Goal: Task Accomplishment & Management: Complete application form

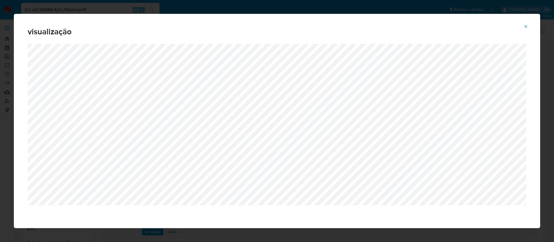
select select "10"
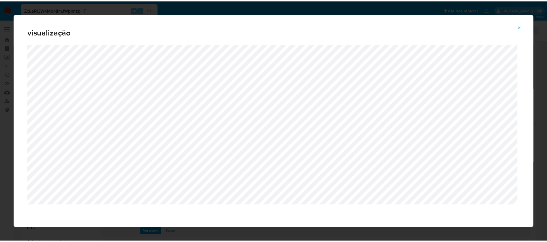
scroll to position [87, 0]
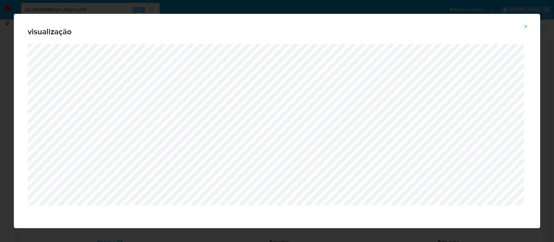
click at [525, 27] on icon "Attachment preview" at bounding box center [525, 26] width 5 height 5
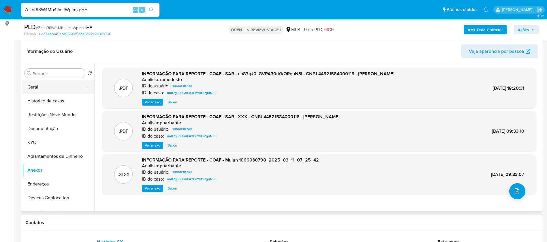
click at [46, 86] on button "Geral" at bounding box center [55, 87] width 67 height 14
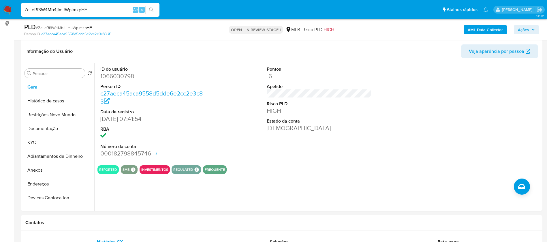
click at [115, 74] on dd "1066030798" at bounding box center [152, 76] width 105 height 8
copy dd "1066030798"
click at [277, 147] on div "Pontos -6 Apelido Risco PLD HIGH Estado da conta [DEMOGRAPHIC_DATA]" at bounding box center [319, 111] width 111 height 97
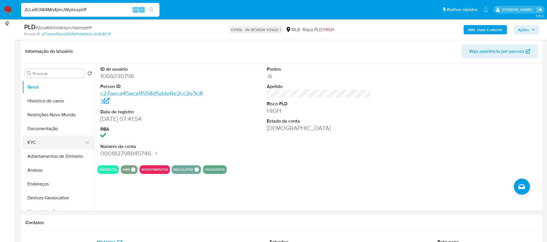
click at [44, 141] on button "KYC" at bounding box center [55, 143] width 67 height 14
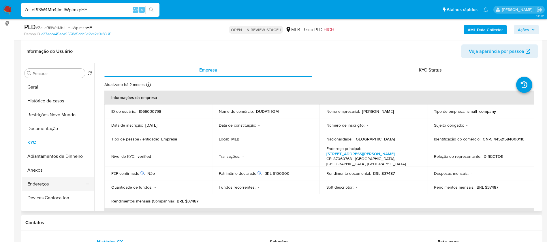
click at [55, 185] on button "Endereços" at bounding box center [55, 184] width 67 height 14
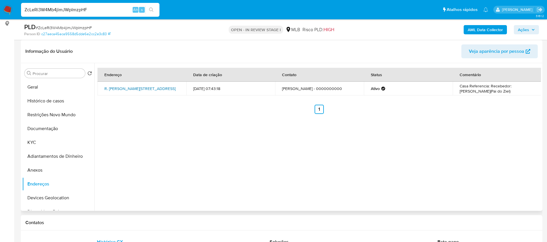
click at [157, 90] on link "R. [PERSON_NAME][STREET_ADDRESS]" at bounding box center [139, 89] width 71 height 6
click at [48, 146] on button "KYC" at bounding box center [55, 143] width 67 height 14
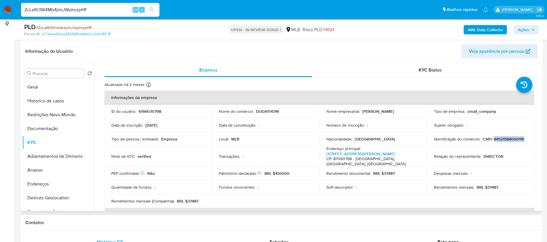
drag, startPoint x: 523, startPoint y: 141, endPoint x: 493, endPoint y: 141, distance: 30.0
click at [493, 141] on div "Identificação do comércio : CNPJ 44521584000116" at bounding box center [481, 138] width 94 height 5
copy p "44521584000116"
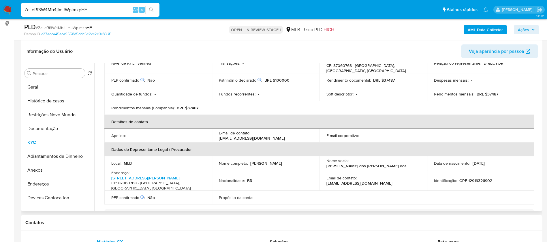
scroll to position [7, 0]
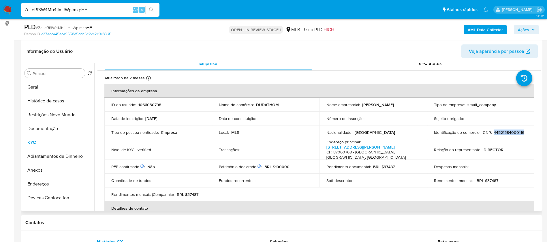
copy p "44521584000116"
click at [52, 181] on button "Endereços" at bounding box center [55, 184] width 67 height 14
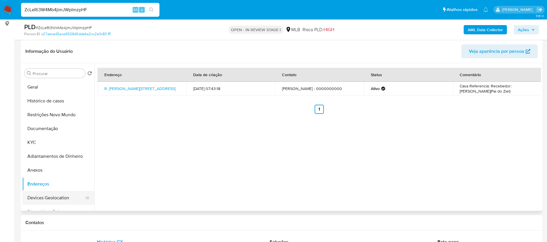
click at [59, 196] on button "Devices Geolocation" at bounding box center [55, 198] width 67 height 14
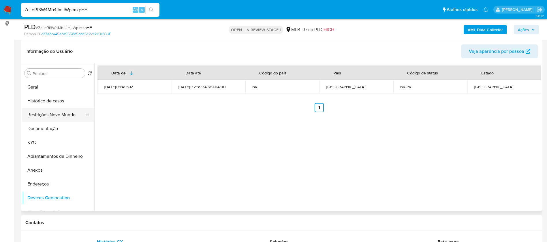
click at [51, 114] on button "Restrições Novo Mundo" at bounding box center [55, 115] width 67 height 14
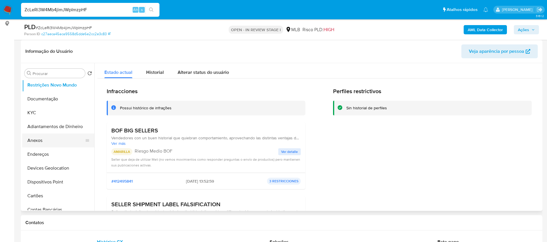
scroll to position [43, 0]
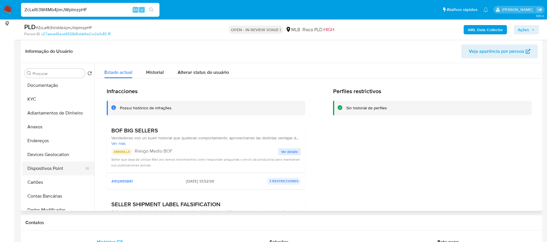
click at [50, 168] on button "Dispositivos Point" at bounding box center [55, 169] width 67 height 14
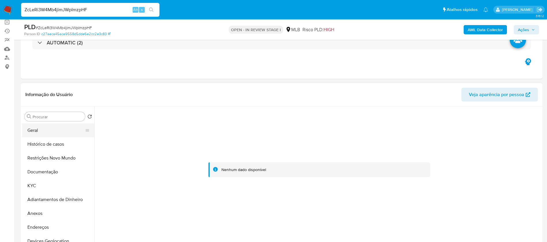
click at [33, 133] on button "Geral" at bounding box center [55, 130] width 67 height 14
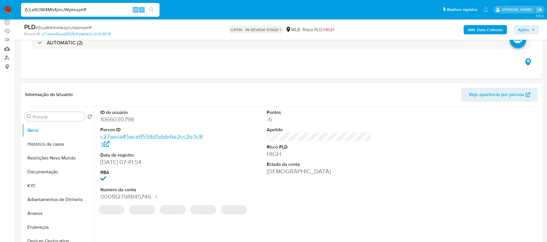
click at [122, 121] on dd "1066030798" at bounding box center [152, 119] width 105 height 8
copy dd "1066030798"
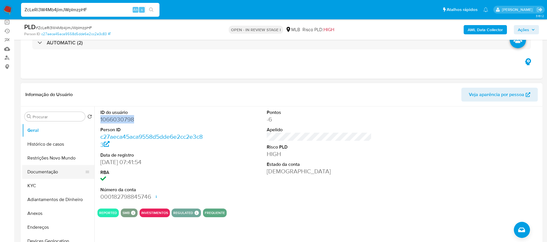
click at [50, 173] on button "Documentação" at bounding box center [55, 172] width 67 height 14
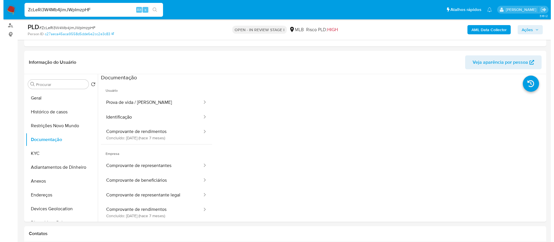
scroll to position [87, 0]
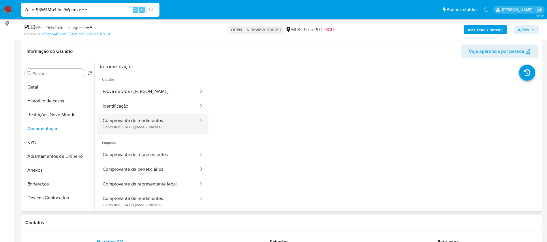
click at [143, 127] on button "Comprovante de rendimentos Concluído: 27/02/2025 (hace 7 meses)" at bounding box center [148, 124] width 102 height 20
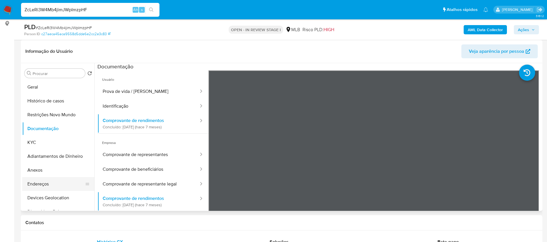
drag, startPoint x: 44, startPoint y: 171, endPoint x: 51, endPoint y: 177, distance: 9.7
click at [44, 171] on button "Anexos" at bounding box center [58, 170] width 72 height 14
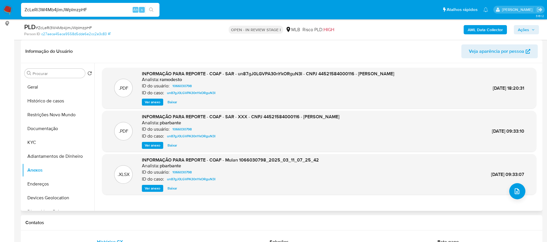
click at [299, 44] on header "Informação do Usuário Veja aparência por pessoa" at bounding box center [281, 51] width 513 height 14
click at [477, 31] on b "AML Data Collector" at bounding box center [485, 29] width 35 height 9
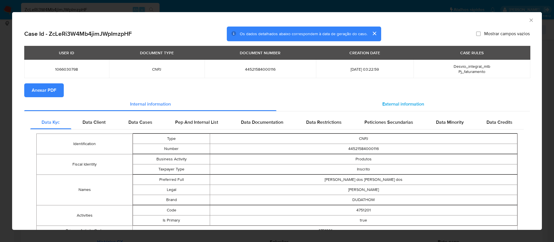
click at [382, 101] on span "External information" at bounding box center [403, 104] width 42 height 7
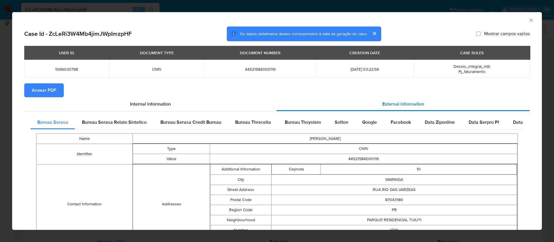
click at [382, 102] on span "External information" at bounding box center [403, 104] width 42 height 7
click at [48, 89] on span "Anexar PDF" at bounding box center [44, 90] width 25 height 13
click at [528, 18] on icon "Fechar a janela" at bounding box center [531, 20] width 6 height 6
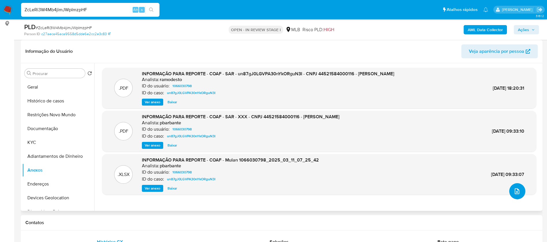
click at [515, 189] on icon "upload-file" at bounding box center [517, 191] width 7 height 7
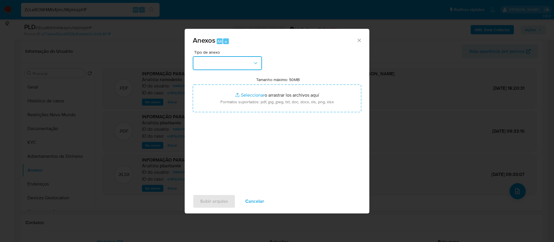
click at [246, 59] on button "button" at bounding box center [227, 63] width 69 height 14
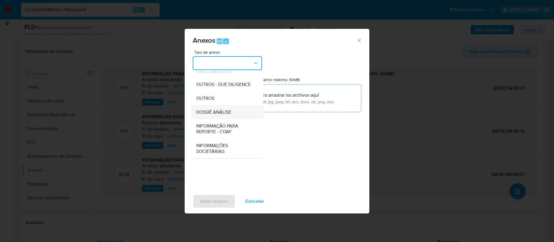
click at [234, 113] on div "DOSSIÊ ANÁLISE" at bounding box center [225, 112] width 59 height 14
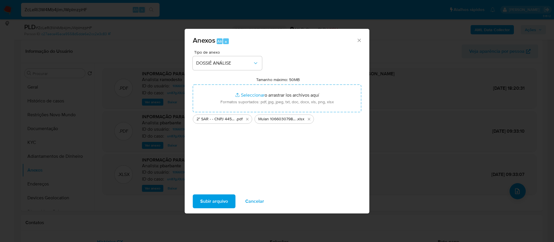
click at [212, 199] on span "Subir arquivo" at bounding box center [214, 201] width 28 height 13
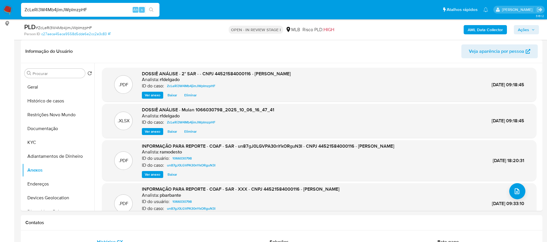
click at [529, 29] on span "Ações" at bounding box center [523, 29] width 11 height 9
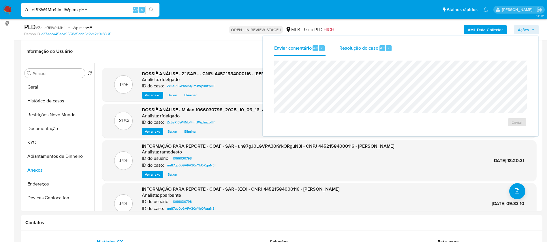
click at [367, 51] on div "Resolução do caso Alt r" at bounding box center [365, 48] width 53 height 15
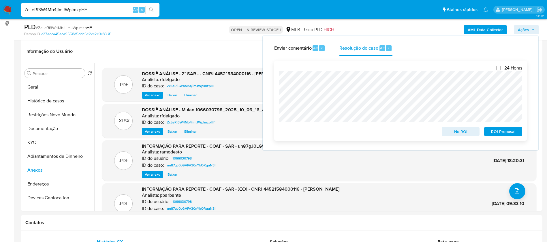
click at [501, 136] on span "ROI Proposal" at bounding box center [503, 131] width 30 height 8
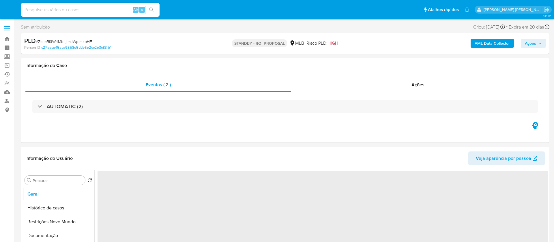
select select "10"
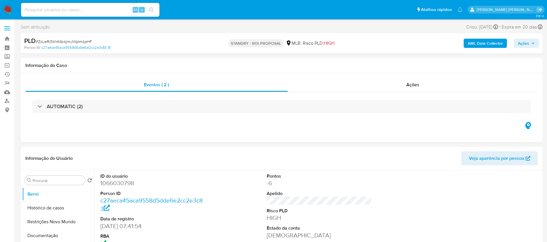
click at [97, 9] on input at bounding box center [90, 9] width 138 height 7
paste input "L3JdYpkqa2Jv9DASAp9iP8Wo"
type input "L3JdYpkqa2Jv9DASAp9iP8Wo"
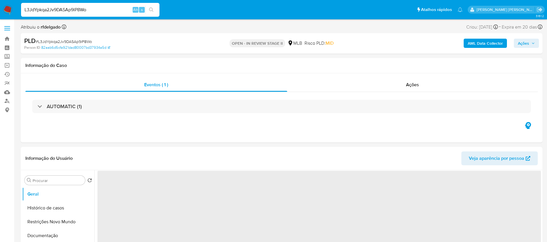
select select "10"
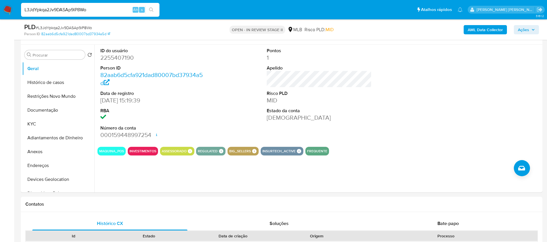
scroll to position [87, 0]
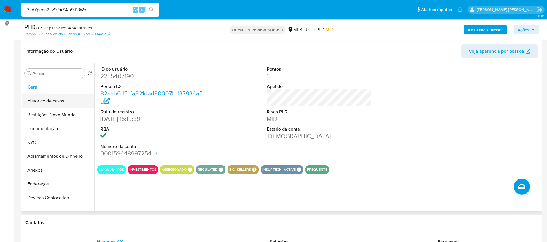
click at [35, 101] on button "Histórico de casos" at bounding box center [55, 101] width 67 height 14
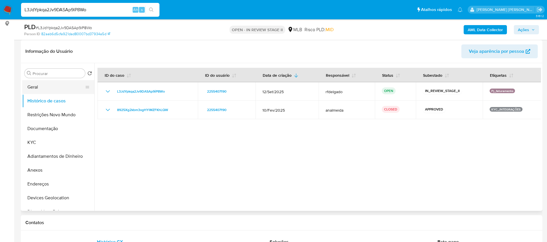
click at [45, 88] on button "Geral" at bounding box center [55, 87] width 67 height 14
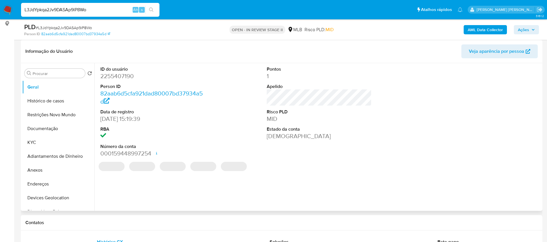
click at [120, 78] on dd "2255407190" at bounding box center [152, 76] width 105 height 8
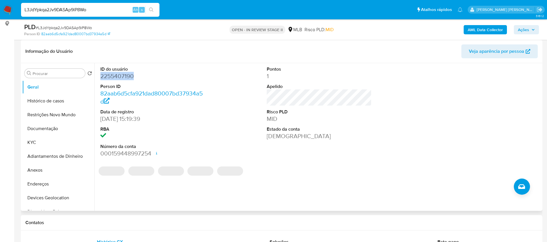
copy dd "2255407190"
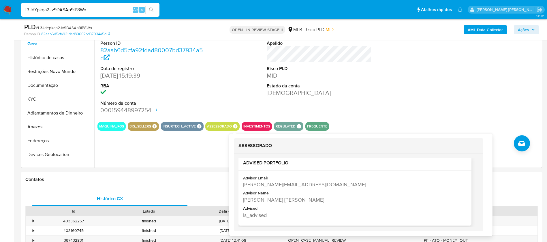
scroll to position [10, 0]
click at [293, 197] on div "Allan Robert Bischof De Carvalho" at bounding box center [354, 197] width 223 height 7
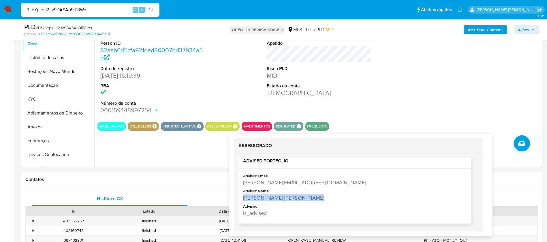
copy div "Allan Robert Bischof De Carvalho"
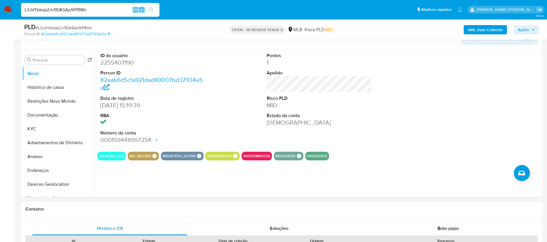
scroll to position [87, 0]
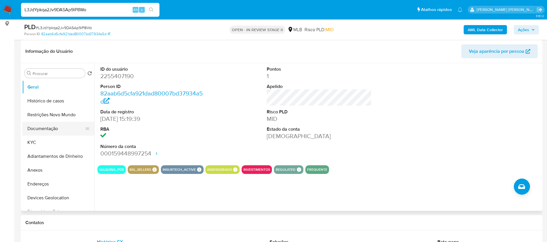
click at [40, 126] on button "Documentação" at bounding box center [55, 129] width 67 height 14
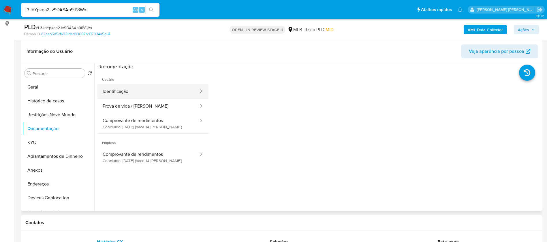
click at [153, 94] on button "Identificação" at bounding box center [148, 91] width 102 height 15
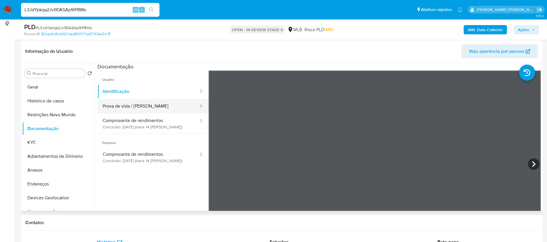
click at [155, 104] on button "Prova de vida / Selfie" at bounding box center [148, 106] width 102 height 15
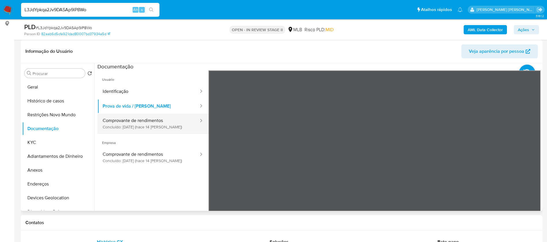
click at [163, 121] on button "Comprovante de rendimentos Concluído: 23/09/2025 (hace 14 días)" at bounding box center [148, 124] width 102 height 20
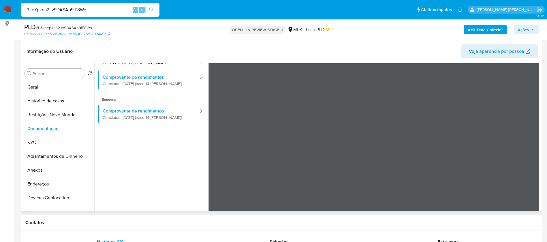
scroll to position [0, 0]
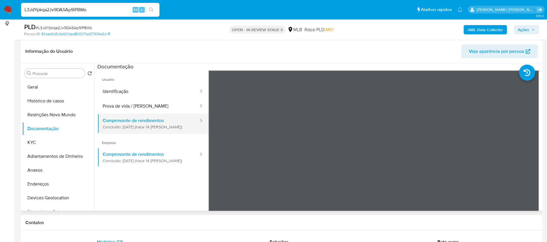
click at [163, 120] on button "Comprovante de rendimentos Concluído: 23/09/2025 (hace 14 días)" at bounding box center [148, 124] width 102 height 20
click at [53, 139] on button "KYC" at bounding box center [55, 143] width 67 height 14
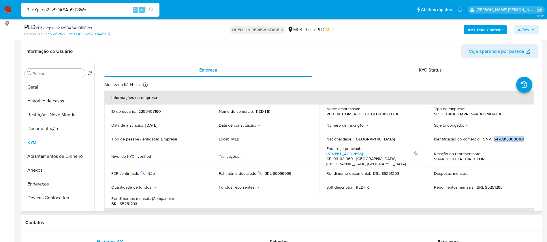
drag, startPoint x: 526, startPoint y: 139, endPoint x: 492, endPoint y: 138, distance: 33.8
click at [492, 138] on td "Identificação do comércio : CNPJ 54788133000101" at bounding box center [481, 139] width 108 height 14
copy p "54788133000101"
click at [54, 182] on button "Endereços" at bounding box center [55, 184] width 67 height 14
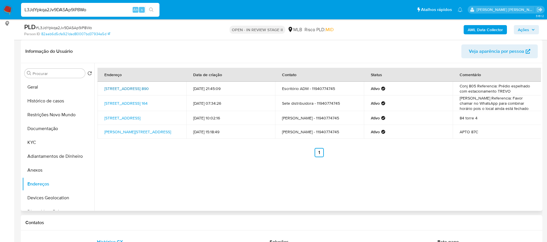
click at [149, 87] on link "Rua Augusta 890, São Paulo, São Paulo, 01304001, Brasil 890" at bounding box center [126, 89] width 44 height 6
click at [43, 143] on button "KYC" at bounding box center [55, 143] width 67 height 14
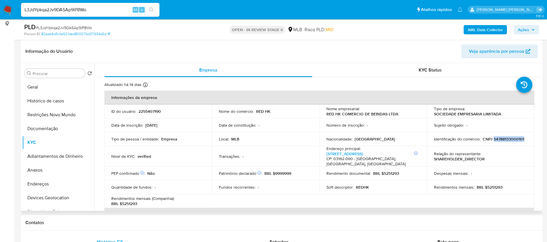
drag, startPoint x: 524, startPoint y: 140, endPoint x: 492, endPoint y: 139, distance: 32.0
click at [492, 139] on div "Identificação do comércio : CNPJ 54788133000101" at bounding box center [481, 138] width 94 height 5
copy p "54788133000101"
click at [145, 111] on p "2255407190" at bounding box center [149, 111] width 22 height 5
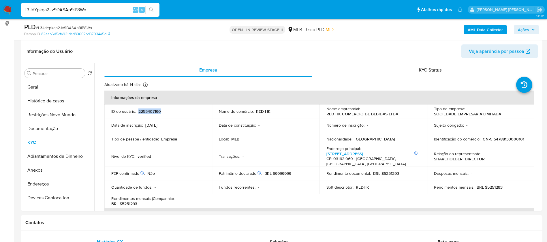
copy p "2255407190"
click at [43, 83] on button "Geral" at bounding box center [55, 87] width 67 height 14
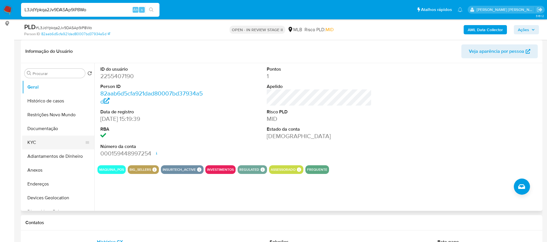
click at [62, 139] on button "KYC" at bounding box center [55, 143] width 67 height 14
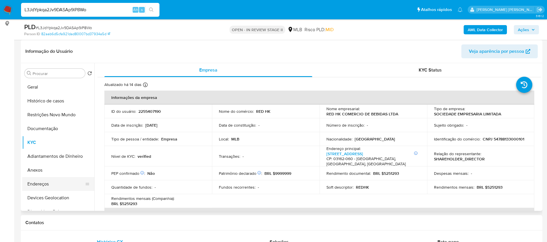
click at [50, 184] on button "Endereços" at bounding box center [55, 184] width 67 height 14
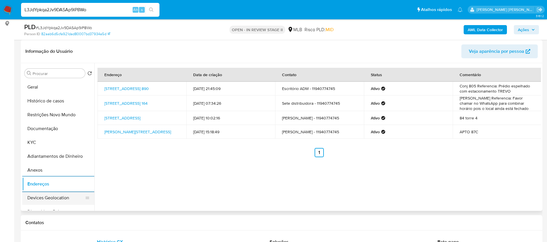
click at [59, 197] on button "Devices Geolocation" at bounding box center [55, 198] width 67 height 14
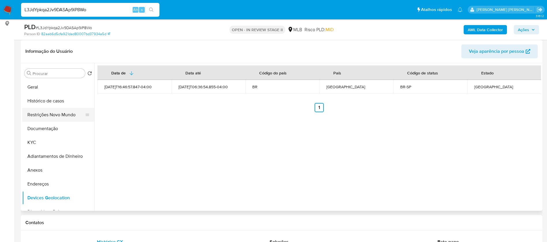
click at [63, 119] on button "Restrições Novo Mundo" at bounding box center [55, 115] width 67 height 14
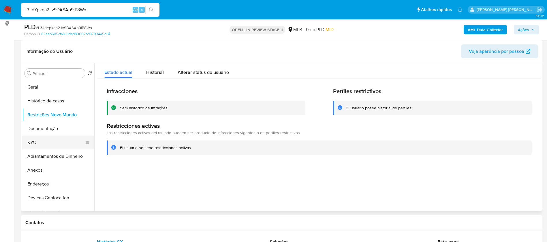
scroll to position [43, 0]
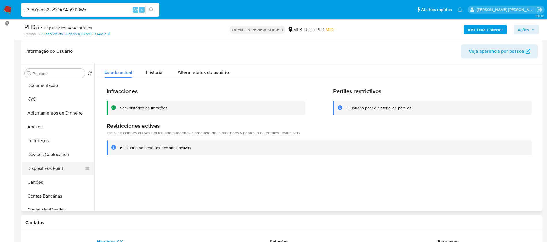
click at [59, 164] on button "Dispositivos Point" at bounding box center [55, 169] width 67 height 14
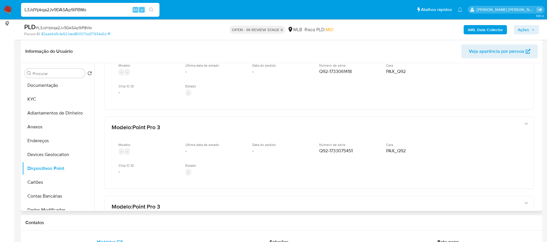
scroll to position [130, 0]
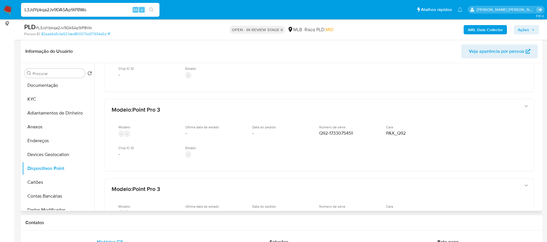
drag, startPoint x: 542, startPoint y: 123, endPoint x: 541, endPoint y: 132, distance: 8.4
click at [541, 132] on div "Procurar Retornar ao pedido padrão Geral Histórico de casos Restrições Novo Mun…" at bounding box center [282, 137] width 522 height 148
drag, startPoint x: 541, startPoint y: 130, endPoint x: 538, endPoint y: 139, distance: 10.4
click at [538, 139] on div "Procurar Retornar ao pedido padrão Geral Histórico de casos Restrições Novo Mun…" at bounding box center [282, 137] width 522 height 148
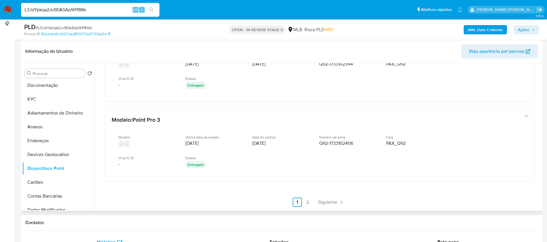
scroll to position [284, 0]
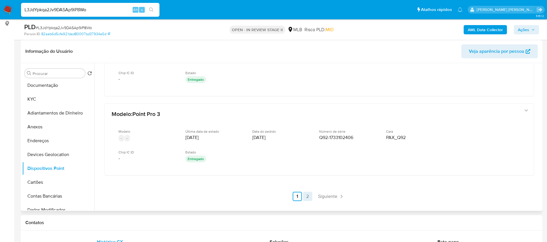
click at [309, 198] on link "2" at bounding box center [307, 196] width 9 height 9
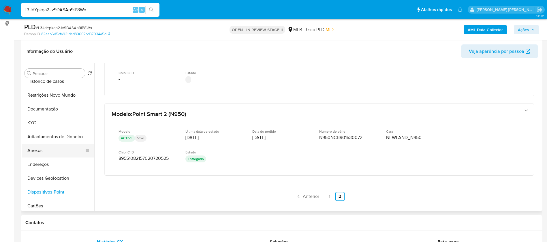
scroll to position [0, 0]
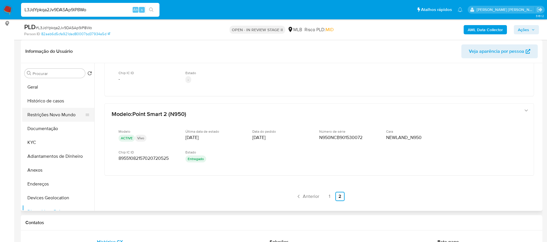
click at [56, 115] on button "Restrições Novo Mundo" at bounding box center [55, 115] width 67 height 14
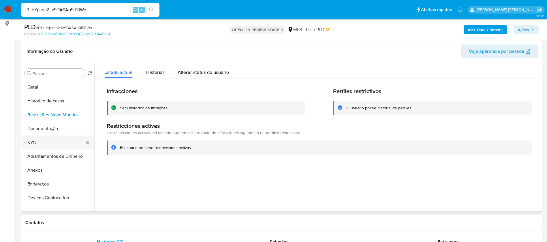
click at [48, 140] on button "KYC" at bounding box center [55, 143] width 67 height 14
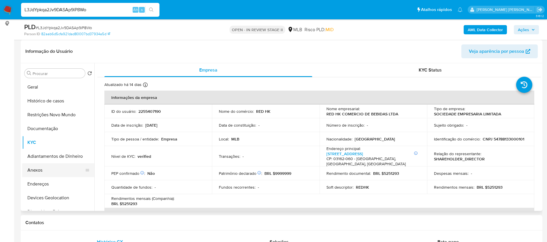
click at [50, 169] on button "Anexos" at bounding box center [55, 170] width 67 height 14
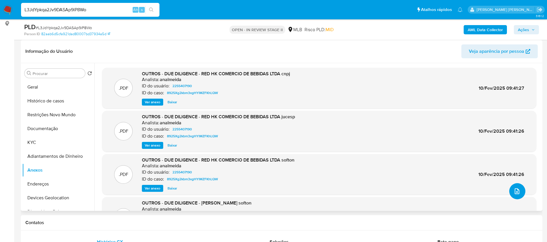
click at [514, 188] on span "upload-file" at bounding box center [517, 191] width 7 height 7
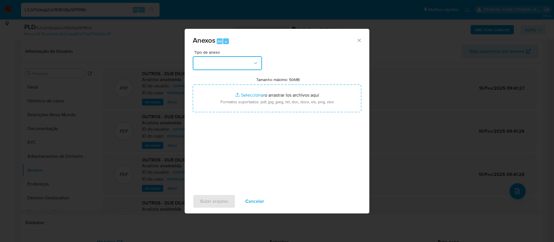
click at [239, 64] on button "button" at bounding box center [227, 63] width 69 height 14
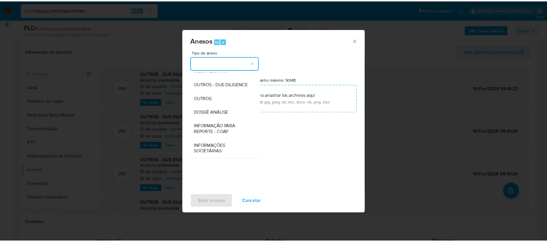
scroll to position [87, 0]
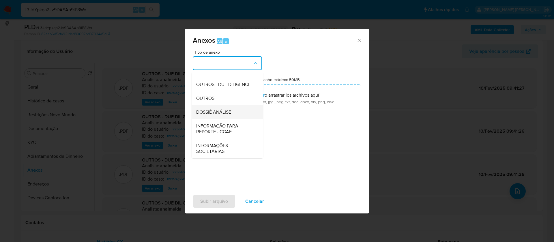
click at [232, 115] on div "DOSSIÊ ANÁLISE" at bounding box center [225, 112] width 59 height 14
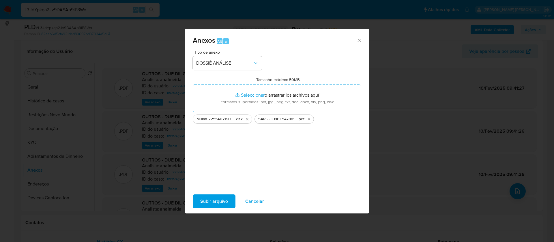
click at [226, 201] on span "Subir arquivo" at bounding box center [214, 201] width 28 height 13
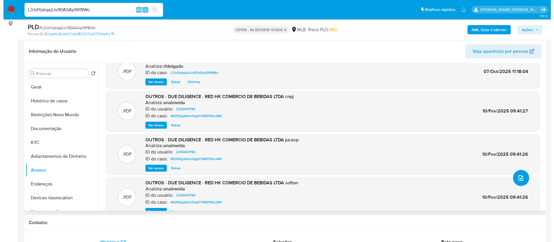
scroll to position [0, 0]
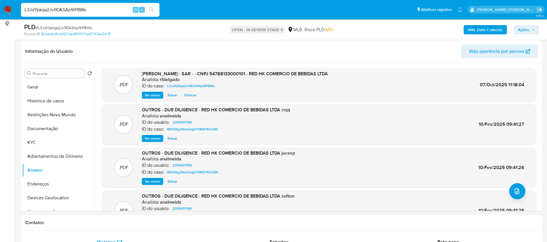
click at [489, 33] on b "AML Data Collector" at bounding box center [485, 29] width 35 height 9
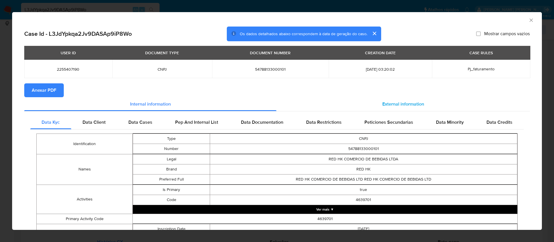
click at [406, 104] on span "External information" at bounding box center [403, 104] width 42 height 7
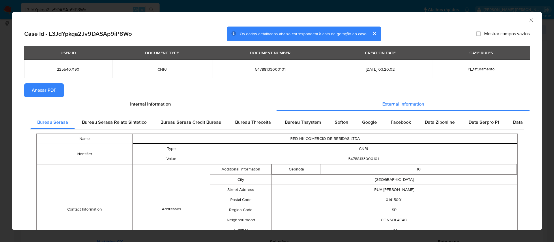
click at [53, 93] on span "Anexar PDF" at bounding box center [44, 90] width 25 height 13
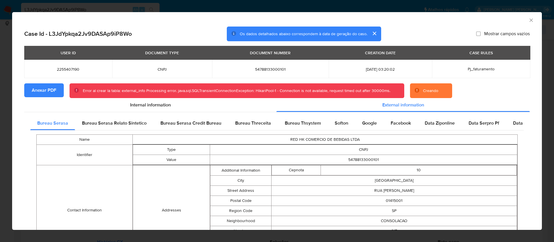
click at [529, 19] on div "AML Data Collector" at bounding box center [277, 19] width 530 height 14
click at [528, 18] on icon "Fechar a janela" at bounding box center [531, 20] width 6 height 6
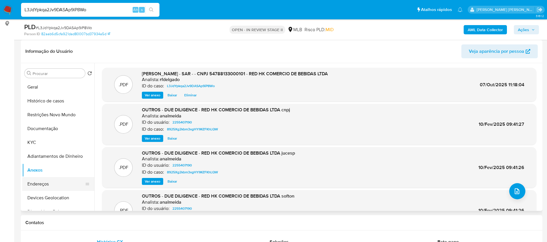
click at [48, 181] on button "Endereços" at bounding box center [55, 184] width 67 height 14
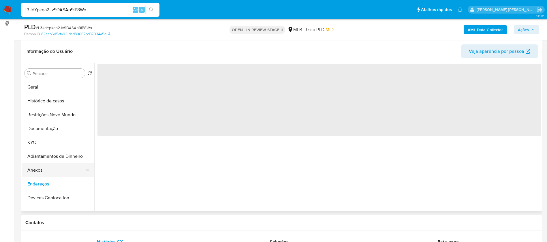
click at [48, 168] on button "Anexos" at bounding box center [55, 170] width 67 height 14
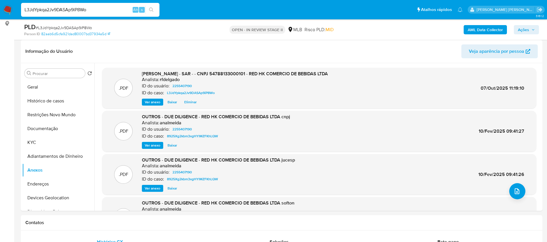
click at [498, 31] on b "AML Data Collector" at bounding box center [485, 29] width 35 height 9
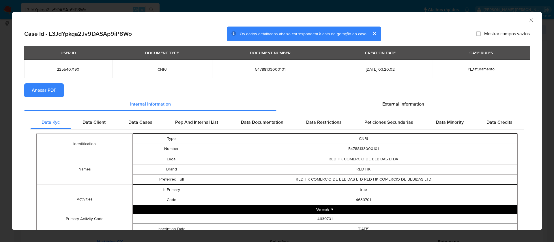
click at [58, 89] on button "Anexar PDF" at bounding box center [44, 90] width 40 height 14
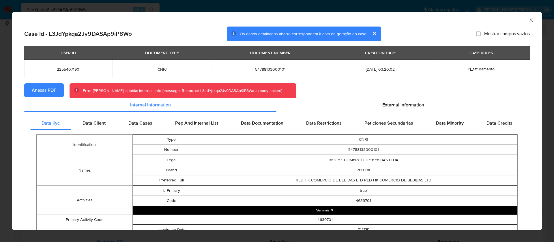
click at [528, 19] on icon "Fechar a janela" at bounding box center [531, 20] width 6 height 6
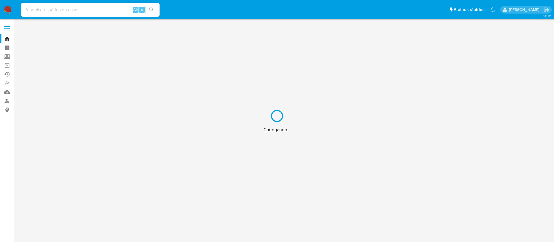
click at [107, 11] on div "Carregando..." at bounding box center [277, 121] width 554 height 242
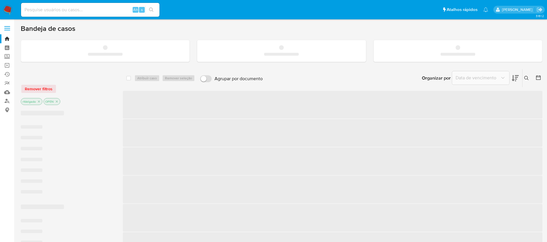
click at [96, 11] on input at bounding box center [90, 9] width 138 height 7
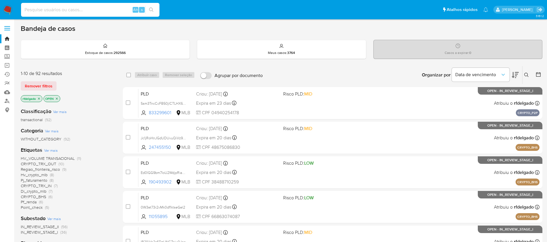
paste input "NCo7Eel8ZkeLEoqF0vn9DPLt"
type input "NCo7Eel8ZkeLEoqF0vn9DPLt"
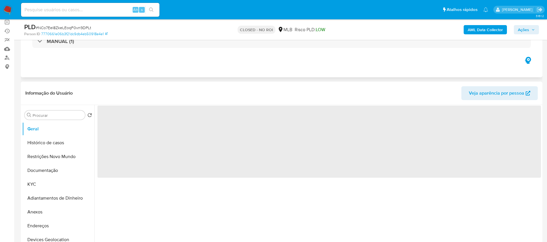
select select "10"
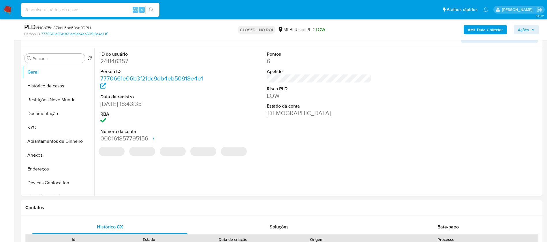
scroll to position [87, 0]
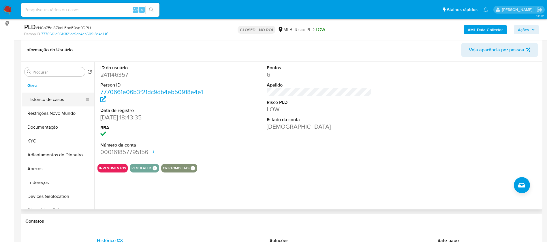
click at [41, 102] on button "Histórico de casos" at bounding box center [55, 100] width 67 height 14
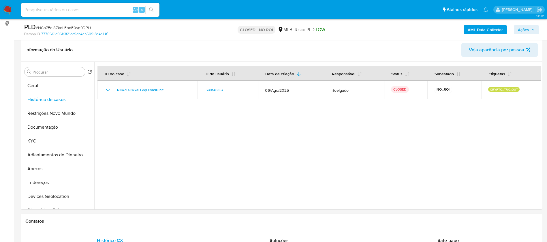
scroll to position [130, 0]
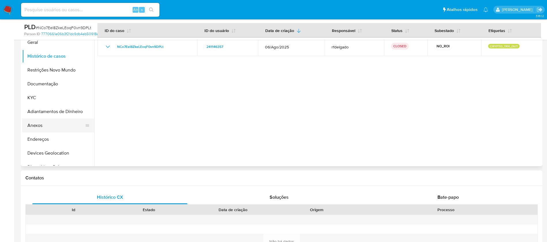
drag, startPoint x: 43, startPoint y: 126, endPoint x: 27, endPoint y: 130, distance: 16.5
click at [43, 125] on button "Anexos" at bounding box center [55, 126] width 67 height 14
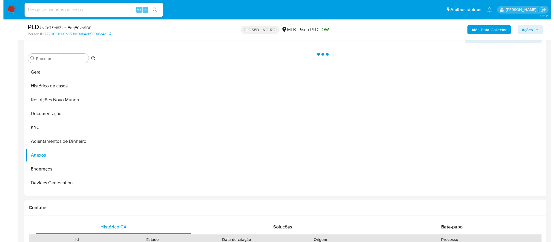
scroll to position [87, 0]
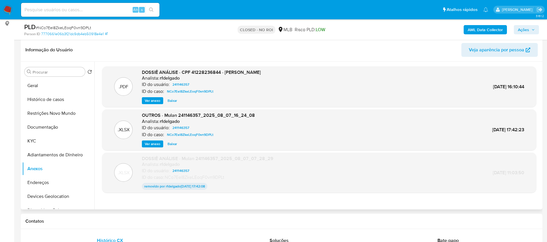
click at [159, 100] on span "Ver anexo" at bounding box center [153, 101] width 16 height 6
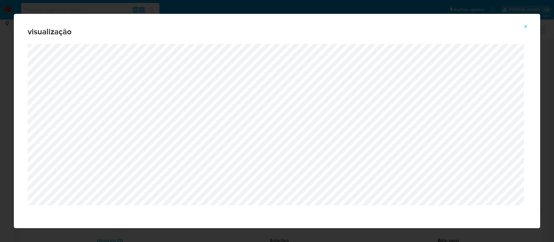
click at [527, 25] on icon "Attachment preview" at bounding box center [525, 26] width 3 height 3
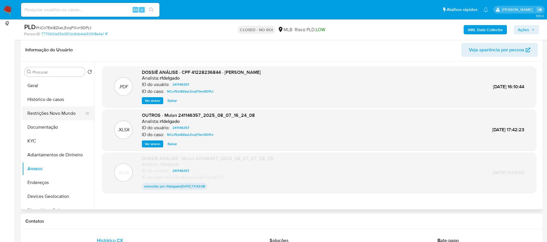
click at [65, 111] on button "Restrições Novo Mundo" at bounding box center [55, 113] width 67 height 14
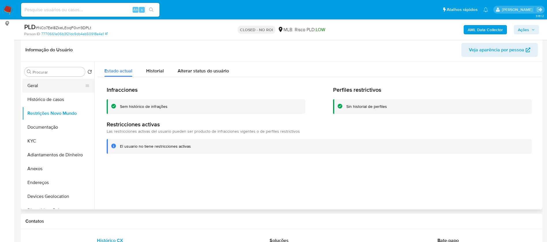
click at [56, 85] on button "Geral" at bounding box center [55, 86] width 67 height 14
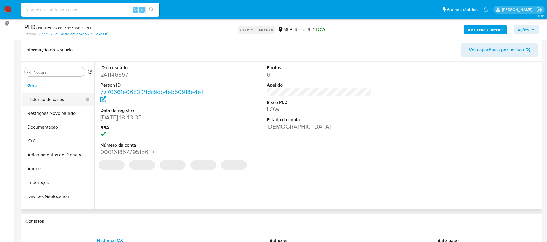
click at [63, 99] on button "Histórico de casos" at bounding box center [55, 100] width 67 height 14
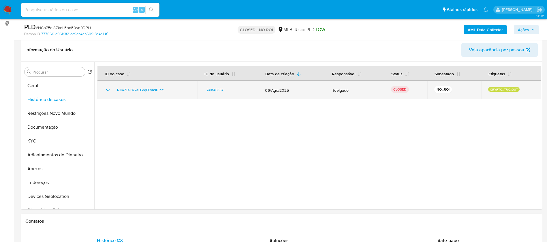
click at [105, 88] on icon "Mostrar/Ocultar" at bounding box center [107, 90] width 7 height 7
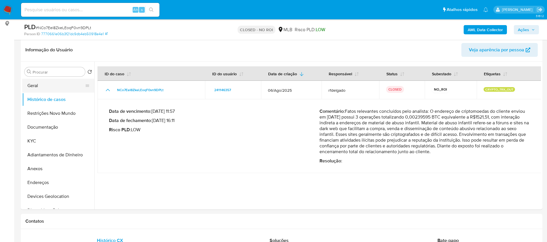
click at [39, 84] on button "Geral" at bounding box center [55, 86] width 67 height 14
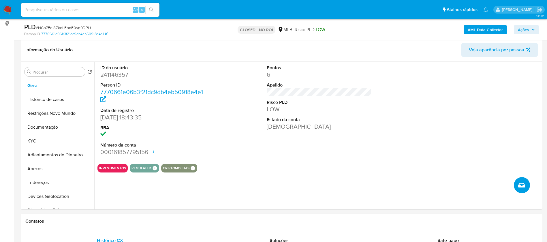
click at [524, 184] on icon "Criar caso manual" at bounding box center [521, 185] width 7 height 5
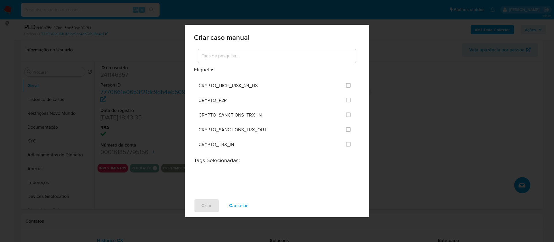
scroll to position [216, 0]
click at [346, 117] on input "1965" at bounding box center [348, 115] width 5 height 5
checkbox input "true"
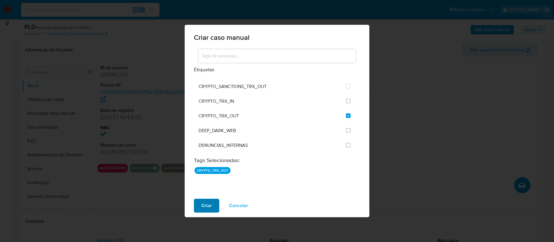
click at [209, 204] on span "Criar" at bounding box center [206, 205] width 10 height 13
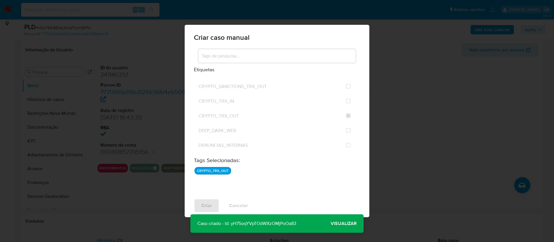
click at [339, 224] on span "Visualizar" at bounding box center [344, 224] width 26 height 0
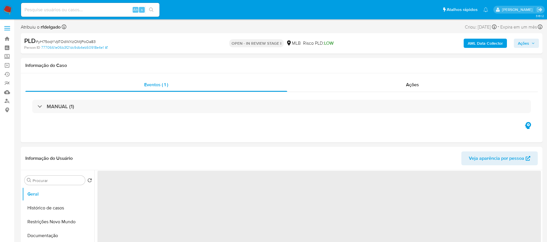
select select "10"
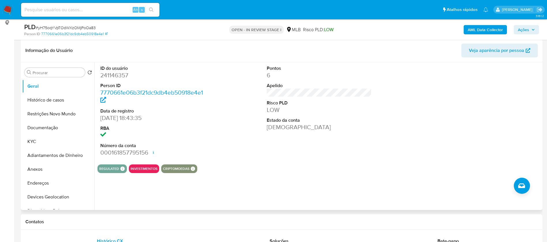
scroll to position [87, 0]
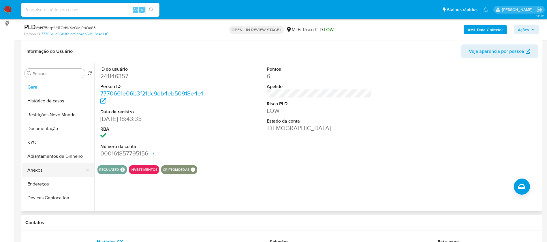
click at [35, 170] on button "Anexos" at bounding box center [55, 170] width 67 height 14
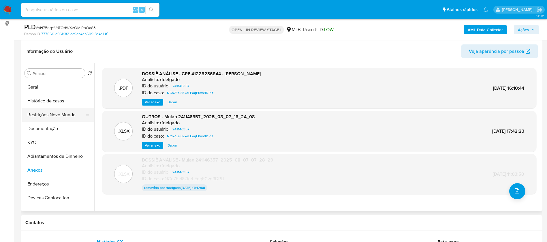
click at [50, 113] on button "Restrições Novo Mundo" at bounding box center [55, 115] width 67 height 14
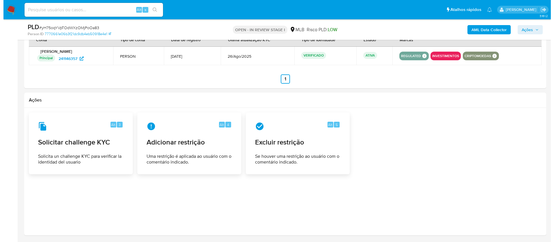
scroll to position [758, 0]
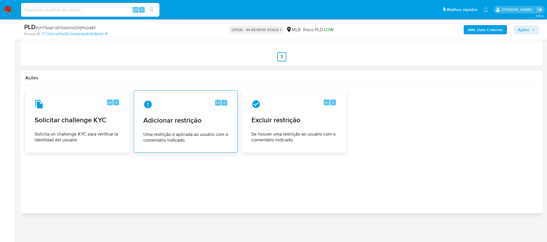
click at [168, 125] on span "Adicionar restrição" at bounding box center [185, 120] width 85 height 9
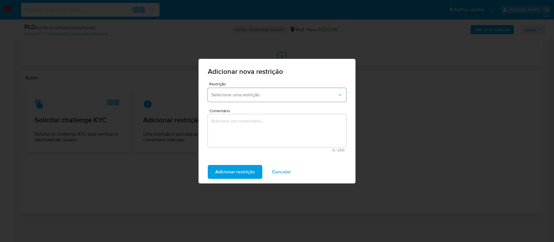
click at [274, 99] on button "Selecione uma restrição" at bounding box center [277, 95] width 138 height 14
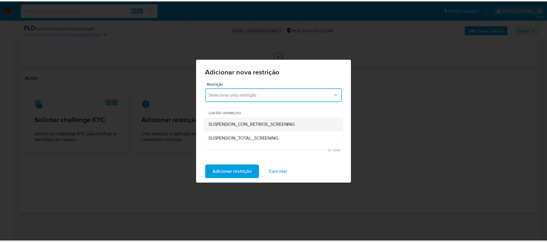
scroll to position [43, 0]
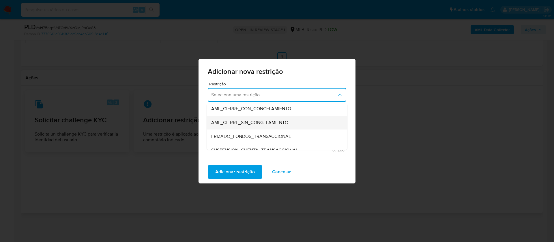
click at [243, 124] on span "AML_CIERRE_SIN_CONGELAMIENTO" at bounding box center [249, 123] width 77 height 6
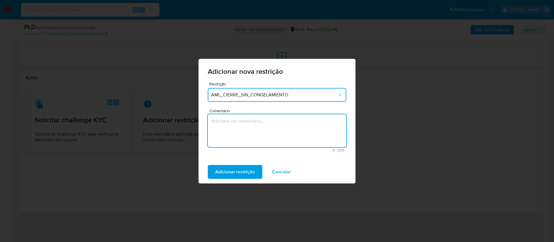
click at [248, 121] on textarea "Comentário" at bounding box center [277, 130] width 138 height 33
click at [228, 124] on textarea "Comentário" at bounding box center [277, 130] width 138 height 33
drag, startPoint x: 262, startPoint y: 122, endPoint x: 190, endPoint y: 119, distance: 72.7
click at [189, 119] on div "Adicionar nova restrição Restrição AML_CIERRE_SIN_CONGELAMIENTO Comentário Ence…" at bounding box center [277, 121] width 554 height 242
paste textarea "Solicitação de encerramento do relacionamento com criptomoedas pela Paxos via e…"
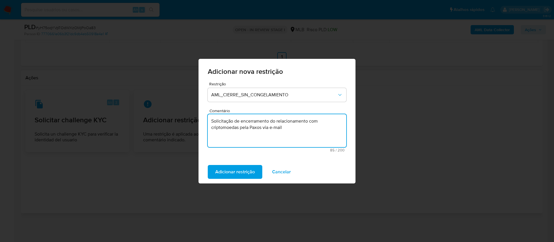
drag, startPoint x: 295, startPoint y: 127, endPoint x: 190, endPoint y: 115, distance: 106.0
click at [190, 115] on div "Adicionar nova restrição Restrição AML_CIERRE_SIN_CONGELAMIENTO Comentário Soli…" at bounding box center [277, 121] width 554 height 242
paste textarea ", optamos pelo encerramento total devido a risco de imagem."
type textarea "Solicitação de encerramento do relacionamento com criptomoedas pela Paxos, opta…"
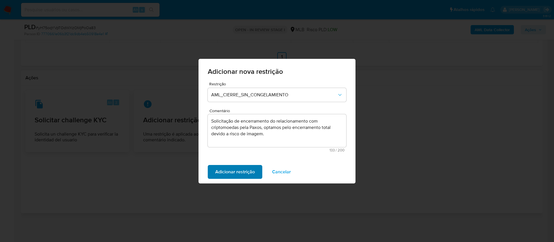
click at [246, 172] on span "Adicionar restrição" at bounding box center [235, 172] width 40 height 13
click at [235, 169] on span "Confirmar" at bounding box center [225, 172] width 21 height 13
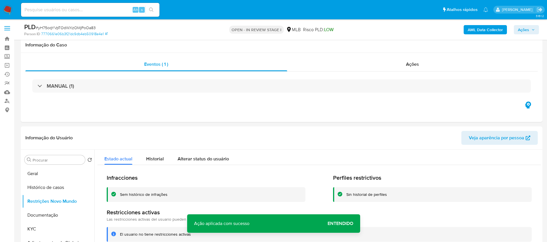
scroll to position [87, 0]
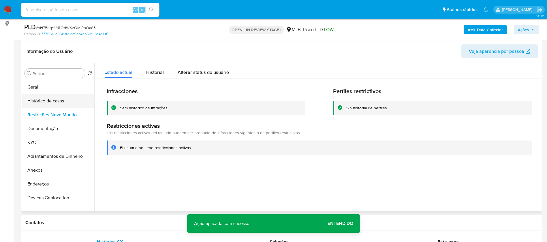
click at [39, 101] on button "Histórico de casos" at bounding box center [55, 101] width 67 height 14
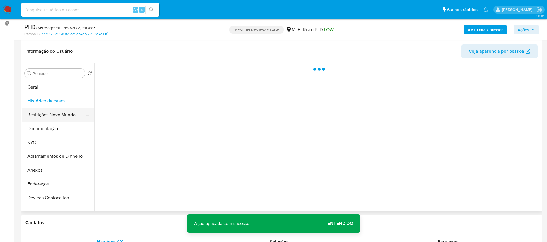
click at [51, 116] on button "Restrições Novo Mundo" at bounding box center [55, 115] width 67 height 14
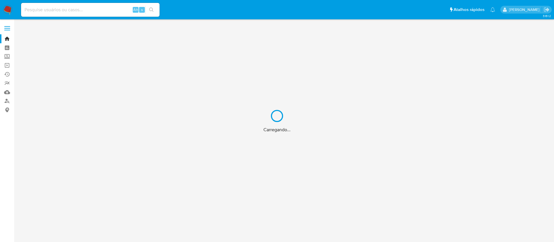
click at [102, 9] on div "Carregando..." at bounding box center [277, 121] width 554 height 242
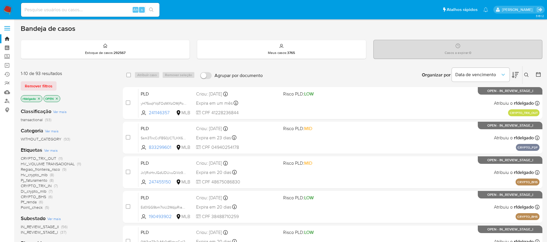
click at [106, 9] on input at bounding box center [90, 9] width 138 height 7
paste input "aIvQlX5ey9QOeCaeqE80o4V1"
type input "aIvQlX5ey9QOeCaeqE80o4V1"
click at [151, 10] on icon "search-icon" at bounding box center [151, 9] width 5 height 5
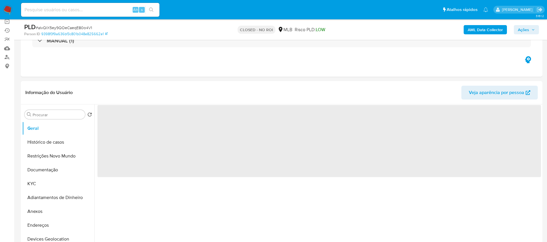
scroll to position [87, 0]
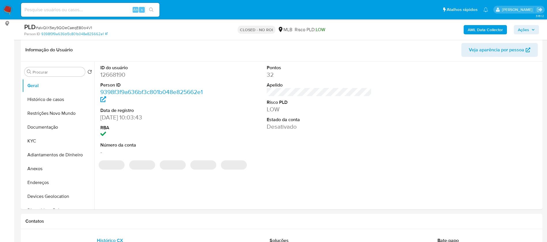
select select "10"
click at [43, 97] on button "Histórico de casos" at bounding box center [55, 100] width 67 height 14
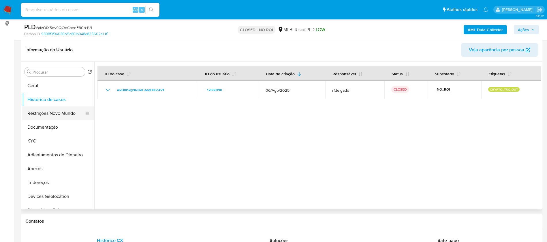
click at [60, 112] on button "Restrições Novo Mundo" at bounding box center [55, 113] width 67 height 14
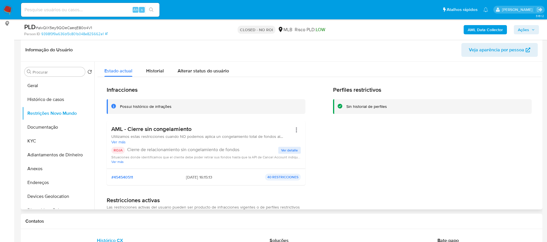
click at [288, 150] on span "Ver detalle" at bounding box center [289, 150] width 17 height 6
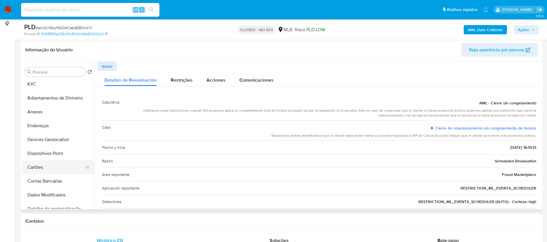
scroll to position [43, 0]
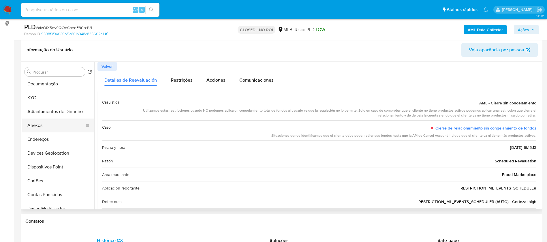
click at [52, 125] on button "Anexos" at bounding box center [55, 126] width 67 height 14
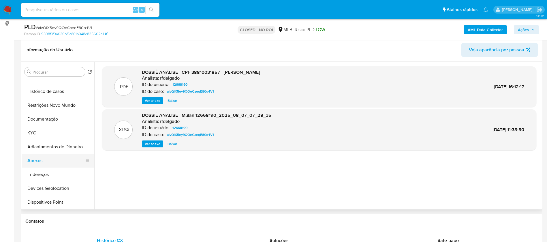
scroll to position [0, 0]
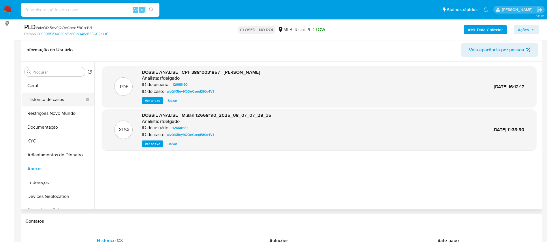
click at [48, 102] on button "Histórico de casos" at bounding box center [55, 100] width 67 height 14
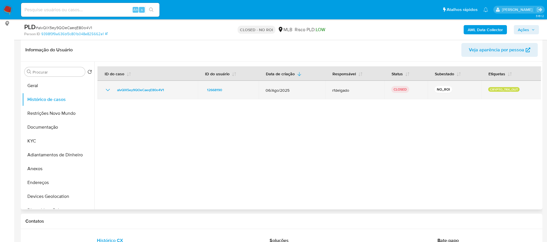
click at [107, 89] on icon "Mostrar/Ocultar" at bounding box center [107, 90] width 7 height 7
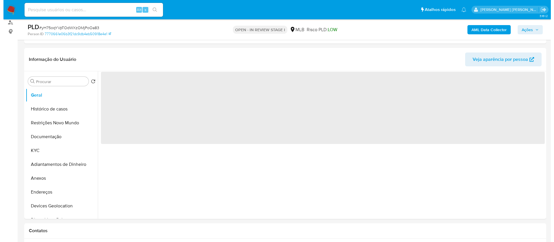
scroll to position [87, 0]
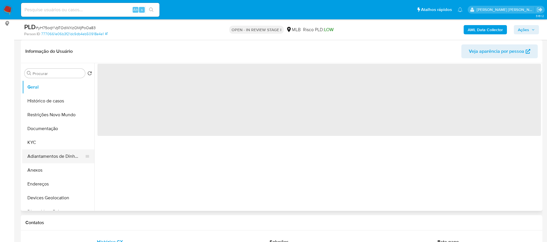
select select "10"
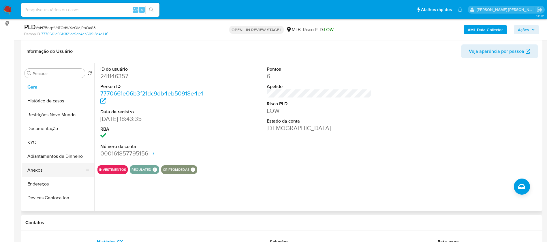
click at [38, 169] on button "Anexos" at bounding box center [55, 170] width 67 height 14
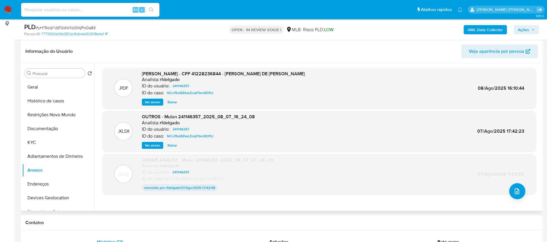
click at [151, 102] on span "Ver anexo" at bounding box center [153, 102] width 16 height 6
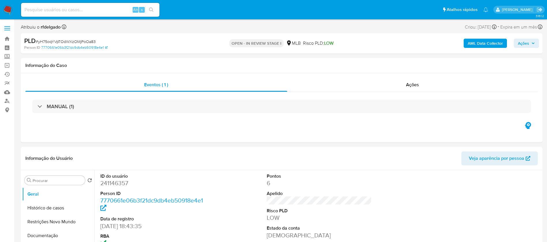
select select "10"
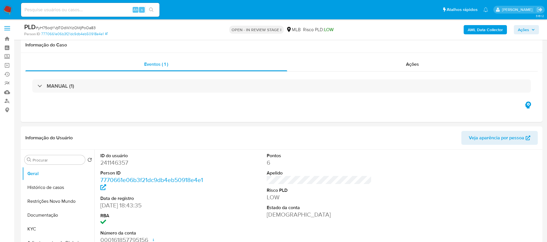
scroll to position [87, 0]
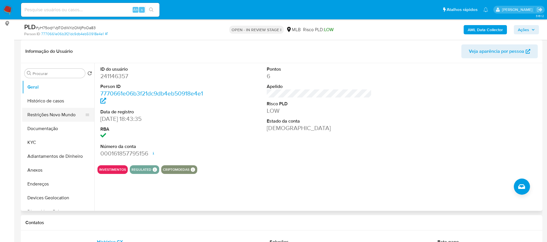
click at [58, 114] on button "Restrições Novo Mundo" at bounding box center [55, 115] width 67 height 14
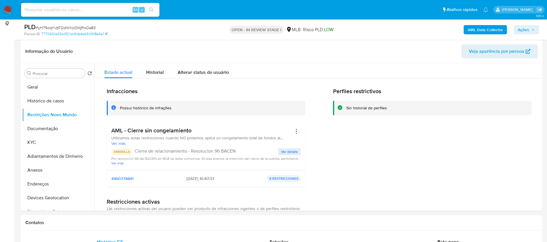
click at [529, 28] on span "Ações" at bounding box center [526, 30] width 17 height 8
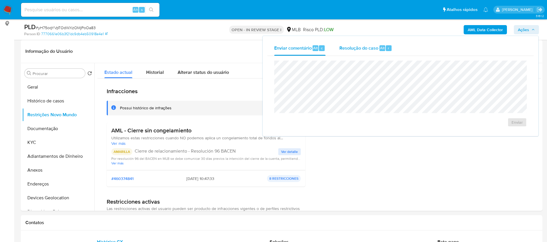
click at [365, 50] on span "Resolução do caso" at bounding box center [358, 47] width 39 height 7
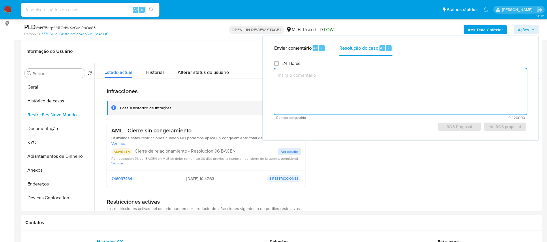
click at [374, 81] on textarea at bounding box center [400, 91] width 253 height 46
click at [332, 82] on textarea at bounding box center [400, 91] width 253 height 46
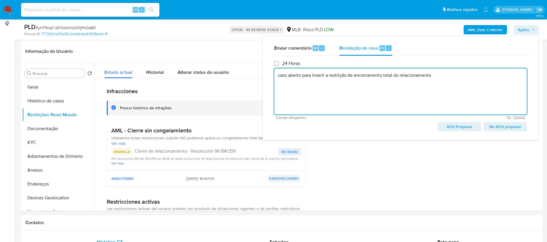
type textarea "caso aberto para inserir a restrição de encerramento total do relacionamento."
drag, startPoint x: 449, startPoint y: 73, endPoint x: 246, endPoint y: 68, distance: 202.6
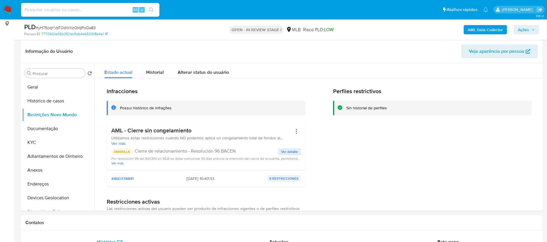
click at [523, 31] on span "Ações" at bounding box center [523, 29] width 11 height 9
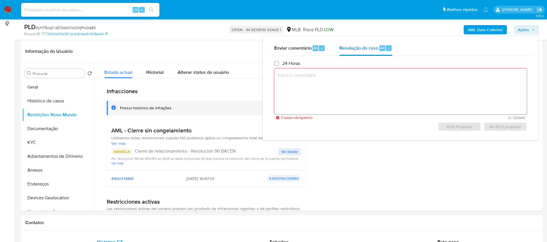
click at [360, 45] on span "Resolução do caso" at bounding box center [358, 47] width 39 height 7
click at [350, 79] on textarea at bounding box center [400, 91] width 253 height 46
paste textarea "Solicitação de encerramento do relacionamento com criptomoedas pela Paxos, opta…"
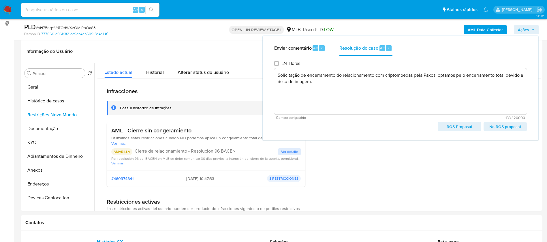
click at [500, 129] on span "No ROS proposal" at bounding box center [505, 127] width 35 height 8
type textarea "Solicitação de encerramento do relacionamento com criptomoedas pela Paxos, opta…"
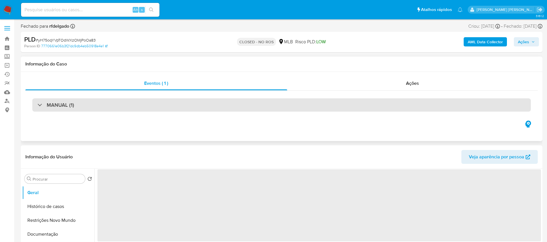
select select "10"
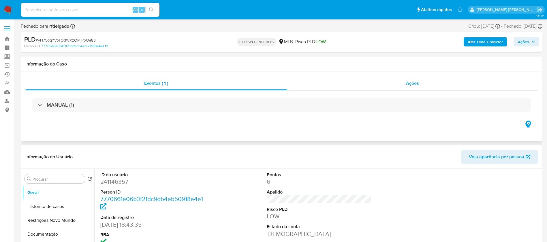
click at [408, 84] on span "Ações" at bounding box center [412, 83] width 13 height 7
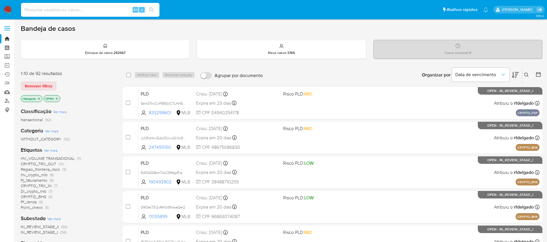
click at [74, 10] on input at bounding box center [90, 9] width 138 height 7
paste input "2255407178"
type input "2255407178"
click at [156, 10] on button "search-icon" at bounding box center [151, 10] width 12 height 8
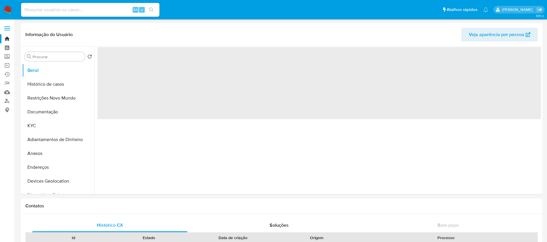
select select "10"
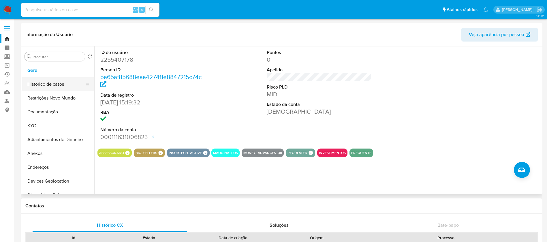
click at [56, 82] on button "Histórico de casos" at bounding box center [55, 84] width 67 height 14
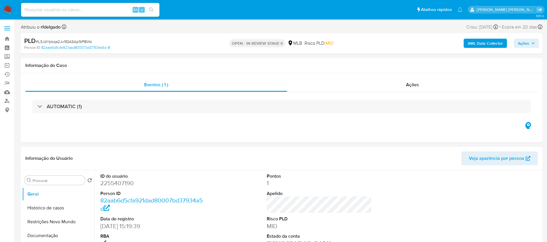
select select "10"
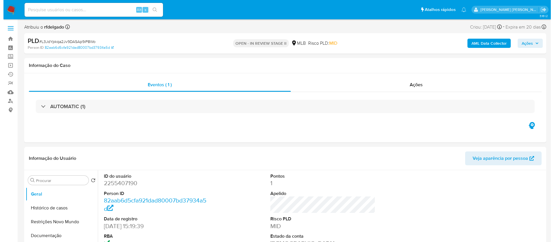
scroll to position [87, 0]
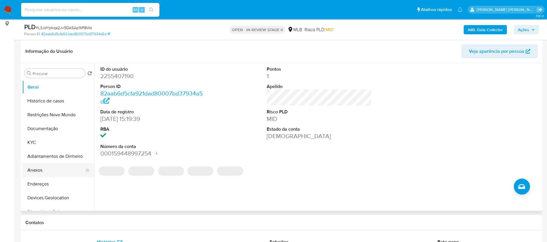
click at [43, 171] on button "Anexos" at bounding box center [55, 170] width 67 height 14
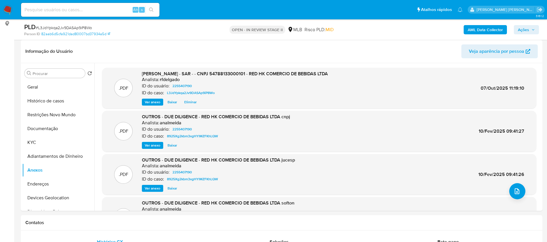
click at [499, 33] on b "AML Data Collector" at bounding box center [485, 29] width 35 height 9
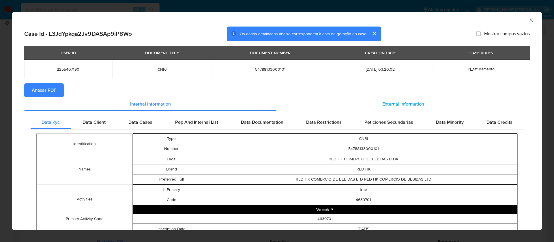
click at [401, 101] on span "External information" at bounding box center [403, 104] width 42 height 7
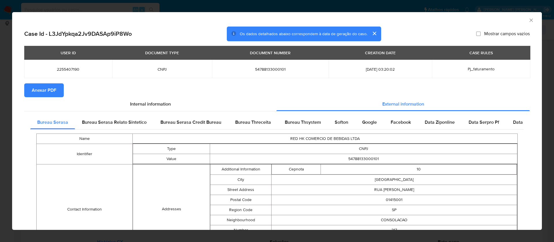
click at [58, 88] on button "Anexar PDF" at bounding box center [44, 90] width 40 height 14
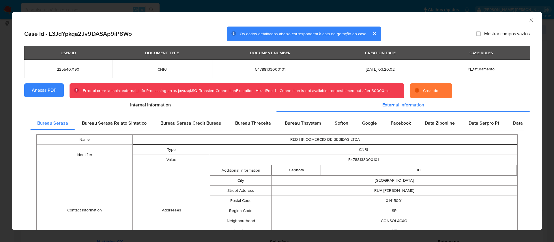
click at [528, 20] on icon "Fechar a janela" at bounding box center [531, 20] width 6 height 6
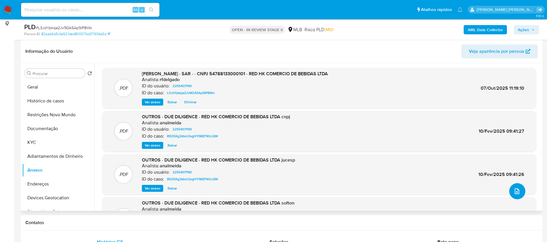
click at [517, 193] on icon "upload-file" at bounding box center [517, 191] width 7 height 7
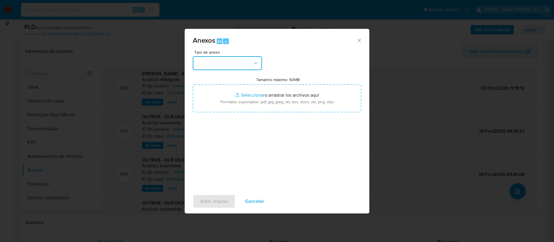
click at [247, 62] on button "button" at bounding box center [227, 63] width 69 height 14
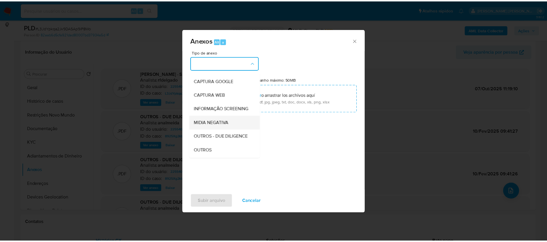
scroll to position [43, 0]
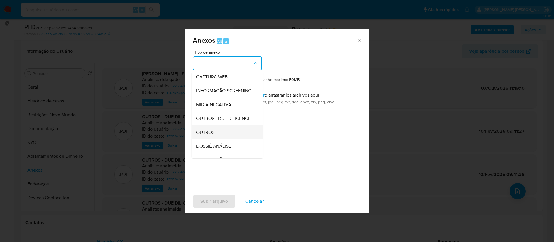
click at [223, 139] on div "OUTROS" at bounding box center [225, 132] width 59 height 14
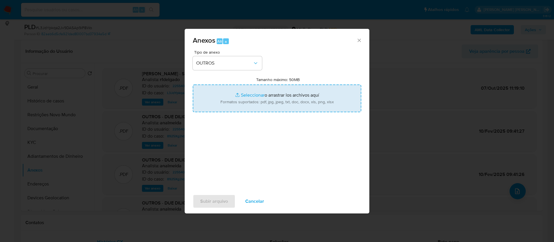
click at [247, 92] on input "Tamanho máximo: 50MB Seleccionar archivos" at bounding box center [277, 99] width 168 height 28
type input "C:\fakepath\Captura de tela 2025-10-07 113124.jpg"
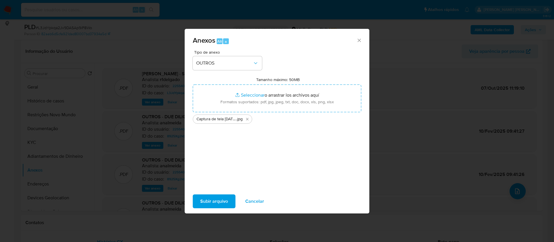
click at [221, 201] on span "Subir arquivo" at bounding box center [214, 201] width 28 height 13
click at [358, 41] on icon "Cerrar" at bounding box center [359, 40] width 6 height 6
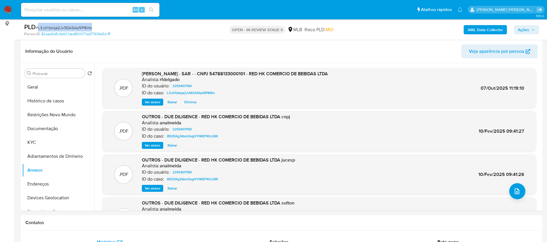
drag, startPoint x: 77, startPoint y: 28, endPoint x: 38, endPoint y: 27, distance: 38.7
click at [38, 27] on div "PLD # L3JdYpkqa2Jv9DASAp9iP8Wo" at bounding box center [109, 27] width 170 height 9
copy span "L3JdYpkqa2Jv9DASAp9iP8Wo"
click at [517, 189] on icon "upload-file" at bounding box center [517, 191] width 5 height 6
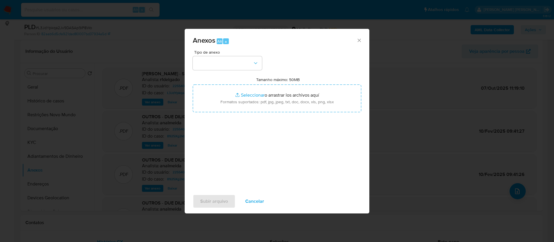
click at [358, 40] on icon "Cerrar" at bounding box center [359, 40] width 6 height 6
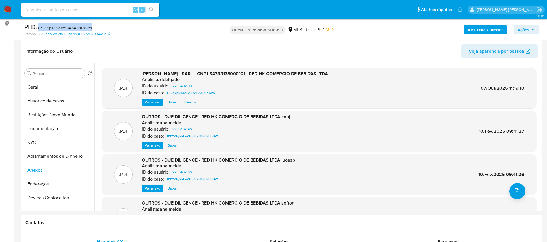
click at [491, 28] on b "AML Data Collector" at bounding box center [485, 29] width 35 height 9
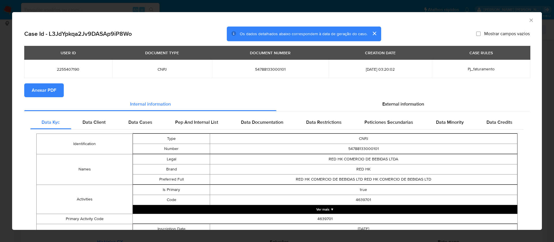
click at [47, 89] on span "Anexar PDF" at bounding box center [44, 90] width 25 height 13
click at [528, 20] on icon "Fechar a janela" at bounding box center [531, 20] width 6 height 6
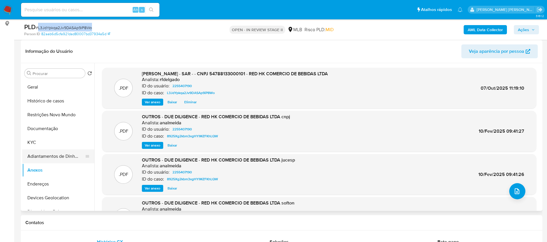
click at [48, 160] on button "Adiantamentos de Dinheiro" at bounding box center [55, 156] width 67 height 14
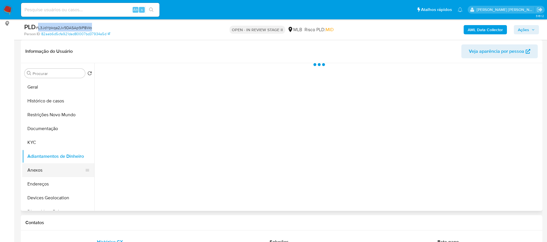
click at [46, 168] on button "Anexos" at bounding box center [55, 170] width 67 height 14
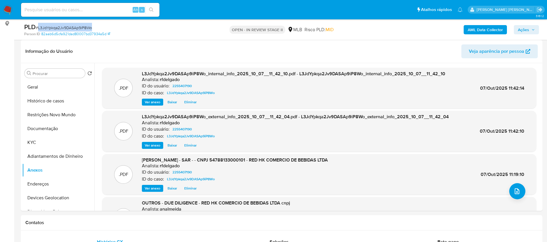
click at [534, 27] on span "Ações" at bounding box center [526, 30] width 17 height 8
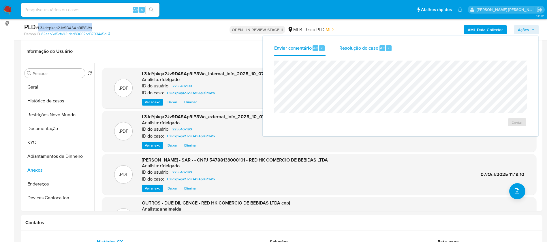
click at [360, 47] on span "Resolução do caso" at bounding box center [358, 47] width 39 height 7
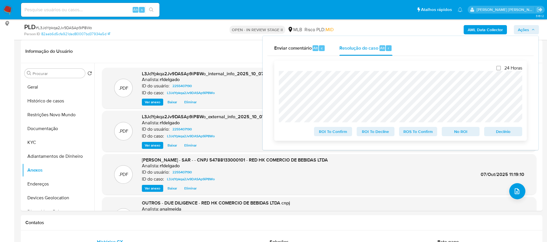
click at [464, 134] on span "No ROI" at bounding box center [461, 131] width 30 height 8
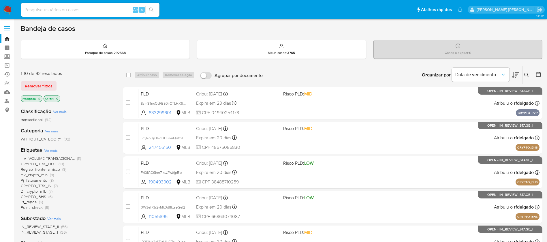
click at [104, 9] on input at bounding box center [90, 9] width 138 height 7
paste input "L3JdYpkqa2Jv9DASAp9iP8Wo"
type input "L3JdYpkqa2Jv9DASAp9iP8Wo"
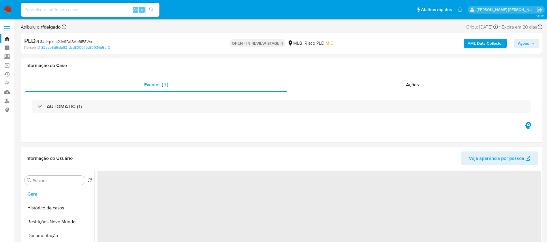
select select "10"
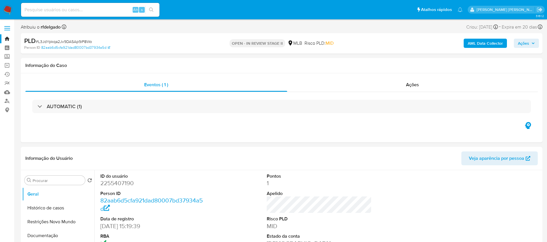
click at [480, 42] on b "AML Data Collector" at bounding box center [485, 43] width 35 height 9
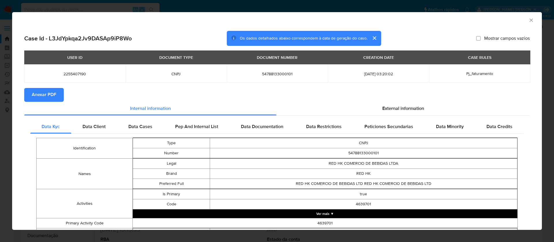
click at [49, 94] on span "Anexar PDF" at bounding box center [44, 95] width 25 height 13
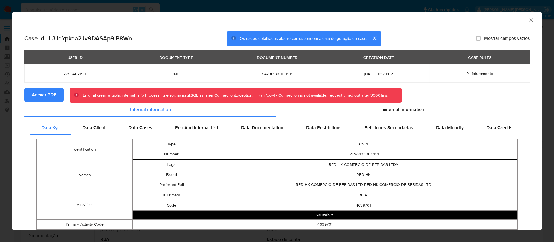
click at [528, 21] on icon "Fechar a janela" at bounding box center [531, 20] width 6 height 6
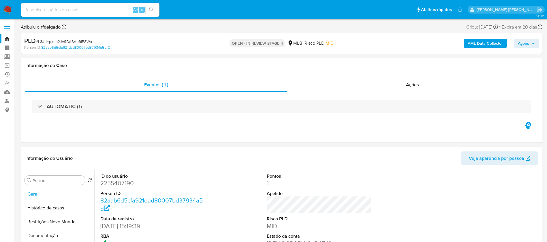
click at [493, 44] on b "AML Data Collector" at bounding box center [485, 43] width 35 height 9
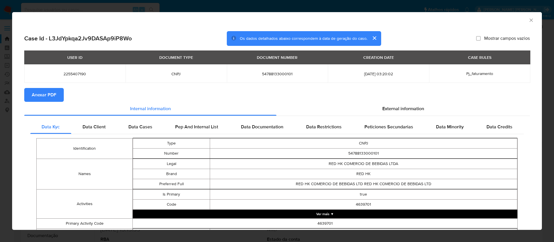
click at [54, 95] on span "Anexar PDF" at bounding box center [44, 95] width 25 height 13
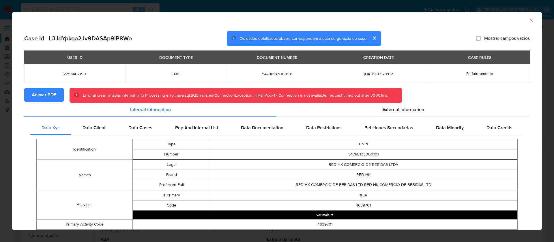
click at [528, 20] on icon "Fechar a janela" at bounding box center [531, 20] width 6 height 6
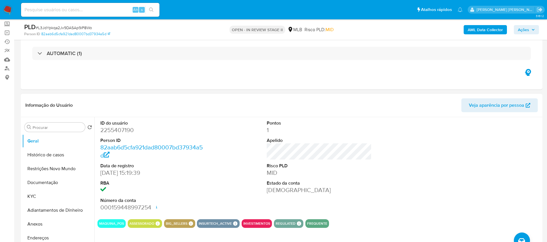
scroll to position [87, 0]
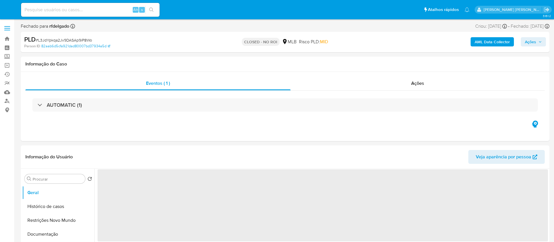
select select "10"
